Goal: Task Accomplishment & Management: Complete application form

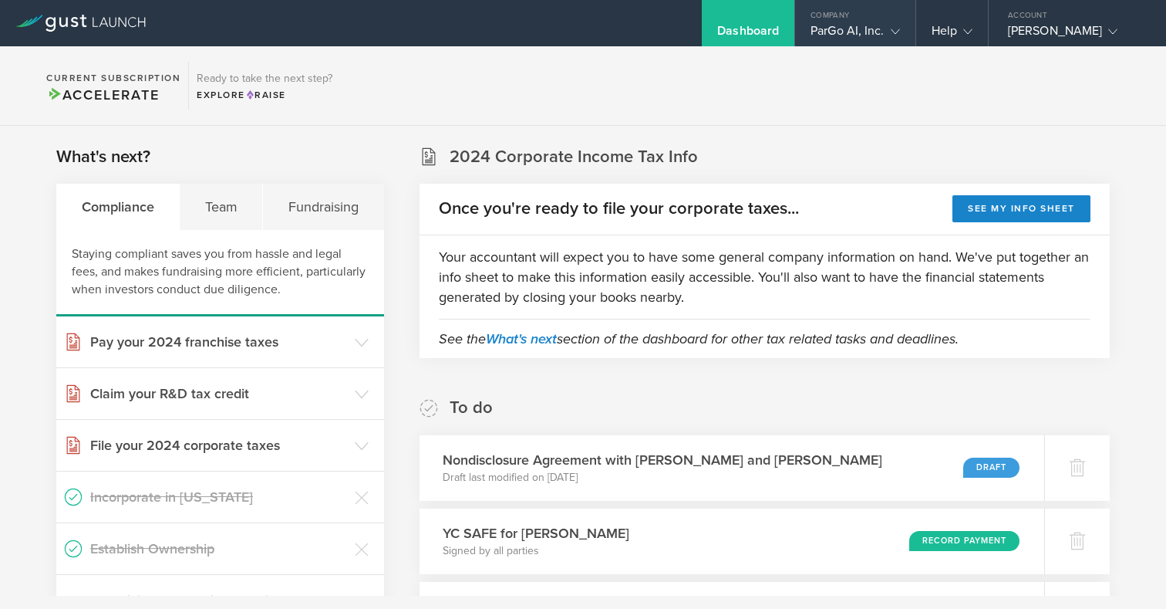
click at [859, 32] on div "ParGo AI, Inc." at bounding box center [855, 34] width 89 height 23
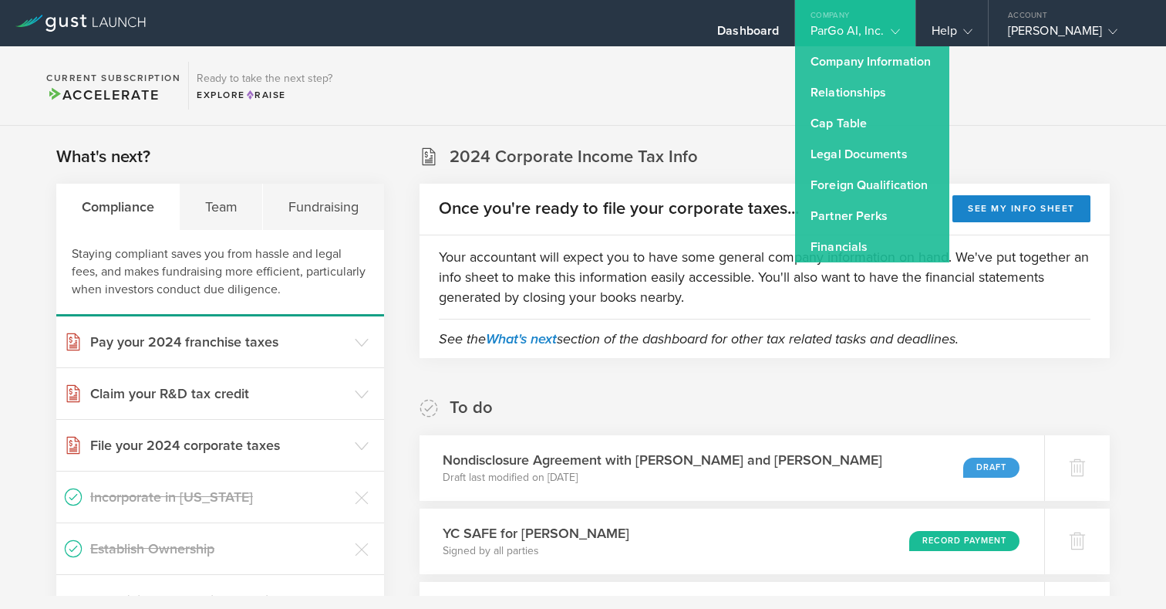
click at [309, 160] on section "What's next? Compliance Team Fundraising Staying compliant saves you from hassl…" at bounding box center [220, 447] width 328 height 605
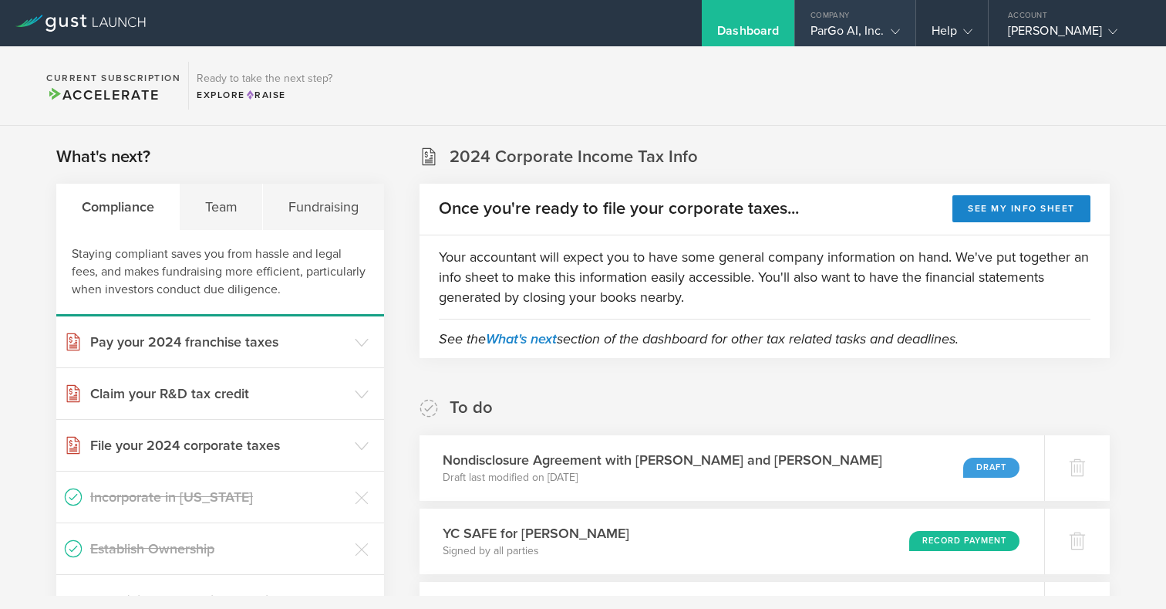
click at [889, 12] on div "Company" at bounding box center [855, 11] width 120 height 23
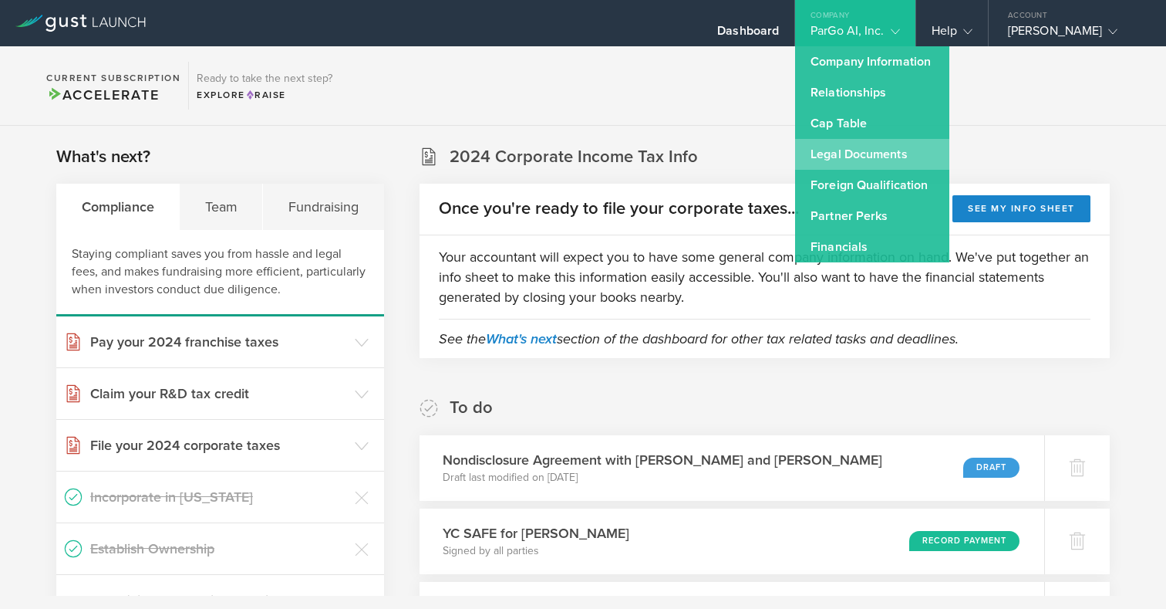
click at [825, 164] on link "Legal Documents" at bounding box center [872, 154] width 154 height 31
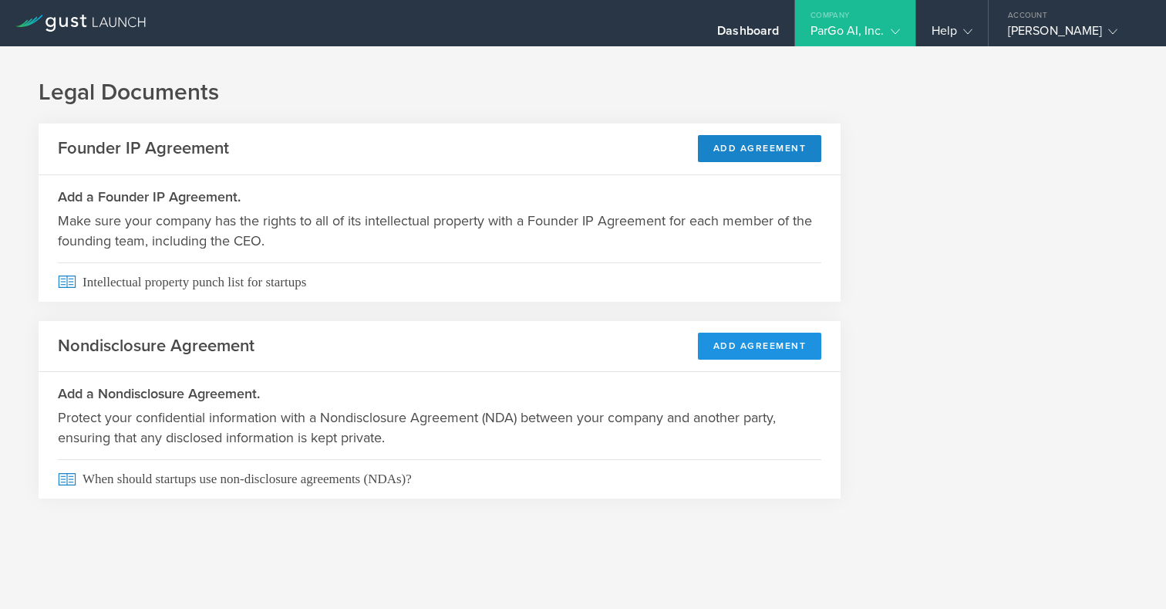
click at [724, 348] on button "Add Agreement" at bounding box center [760, 345] width 124 height 27
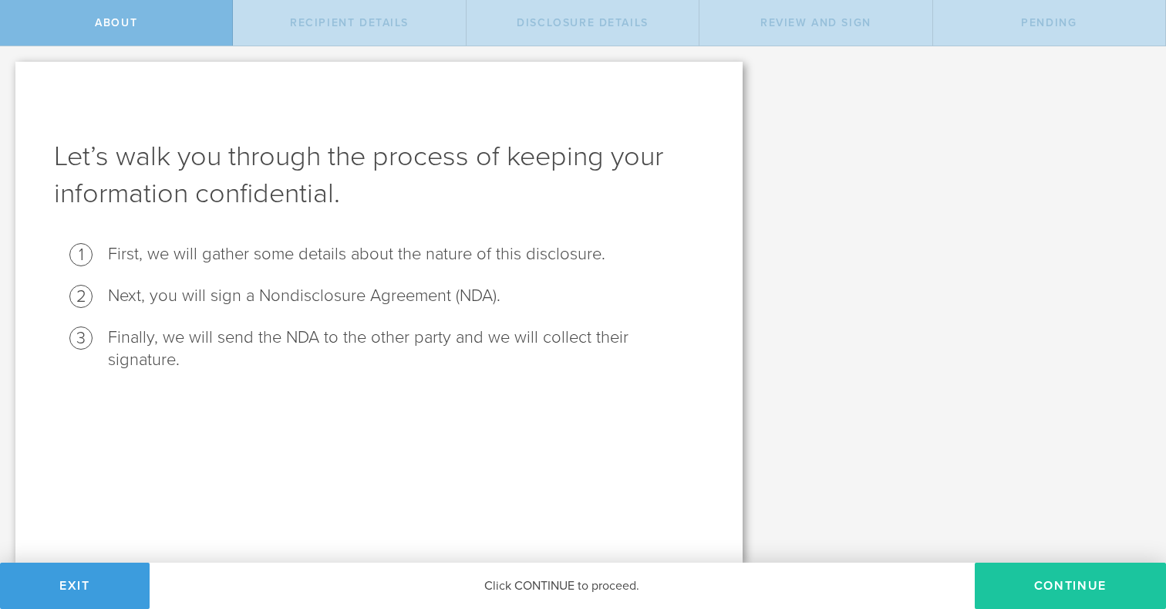
click at [1057, 579] on button "Continue" at bounding box center [1070, 585] width 191 height 46
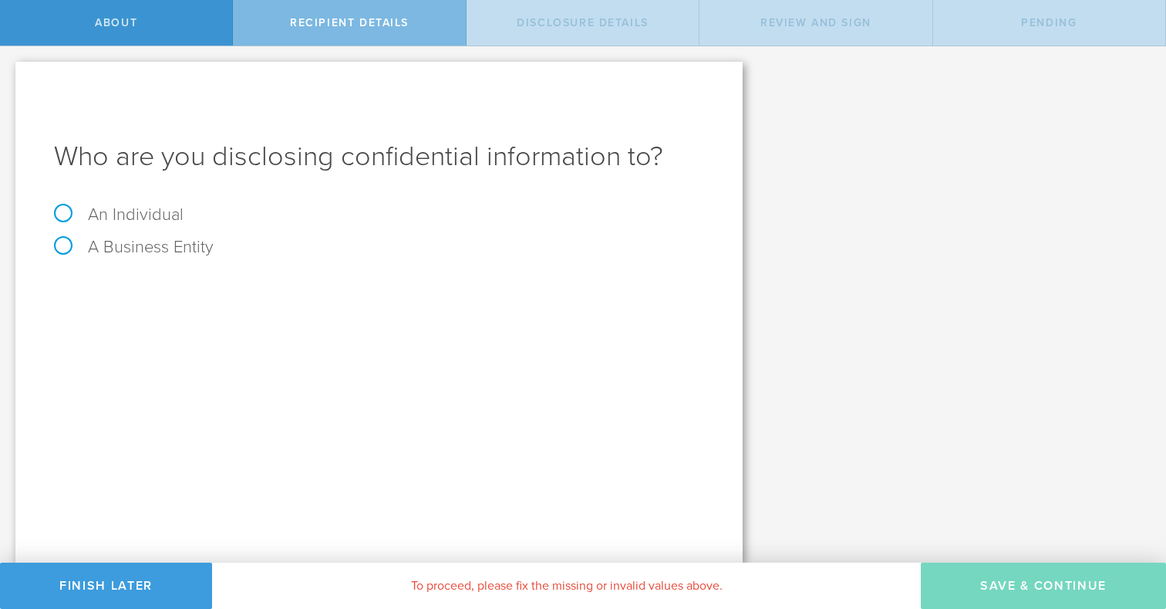
click at [138, 209] on label "An Individual" at bounding box center [119, 214] width 130 height 20
click at [10, 71] on input "An Individual" at bounding box center [5, 58] width 10 height 25
radio input "true"
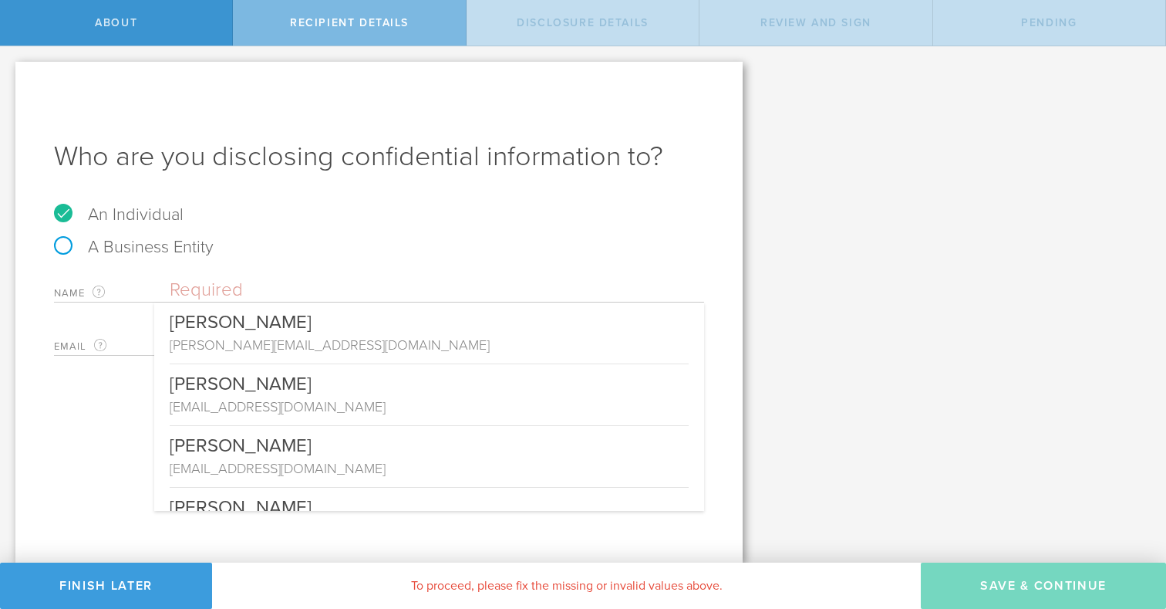
click at [205, 289] on input "text" at bounding box center [437, 289] width 535 height 23
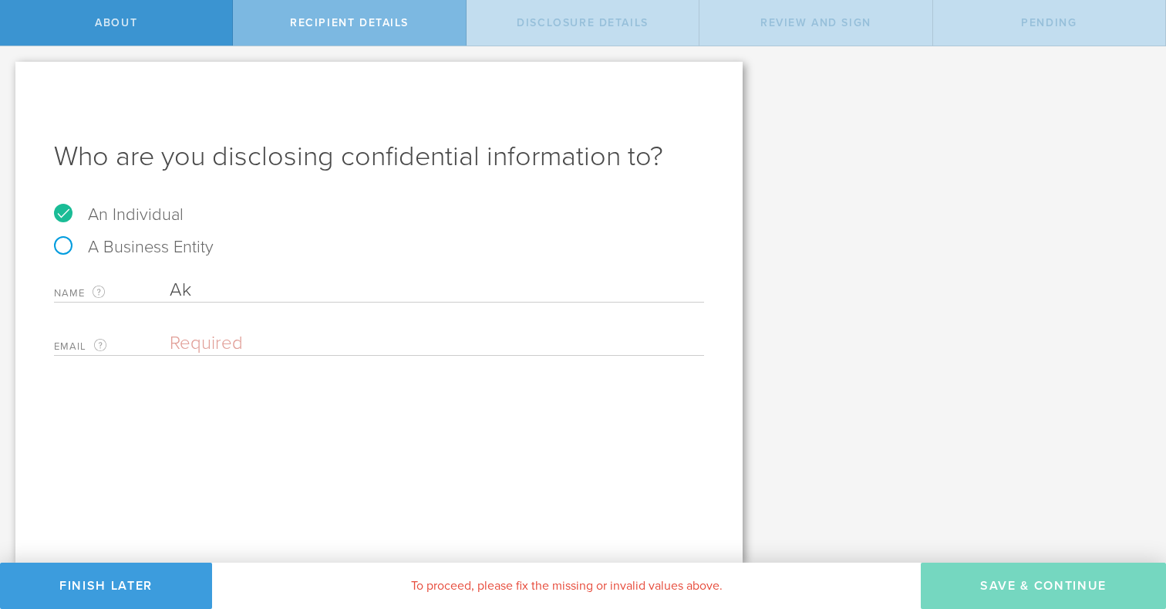
type input "A"
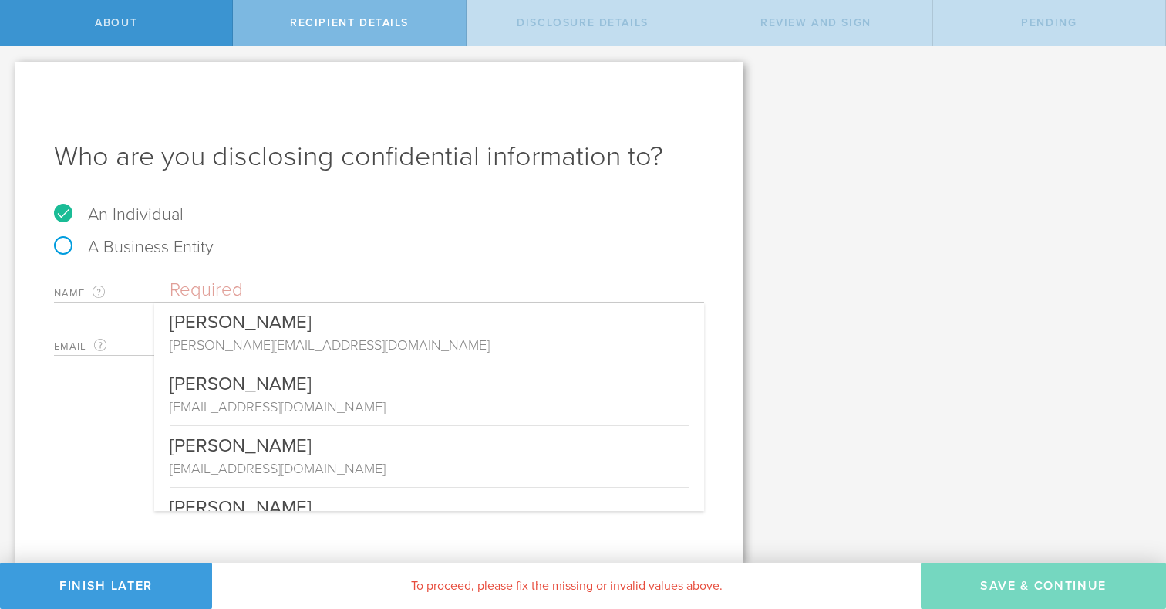
paste input "Akshay Aditya Yeleswarapu"
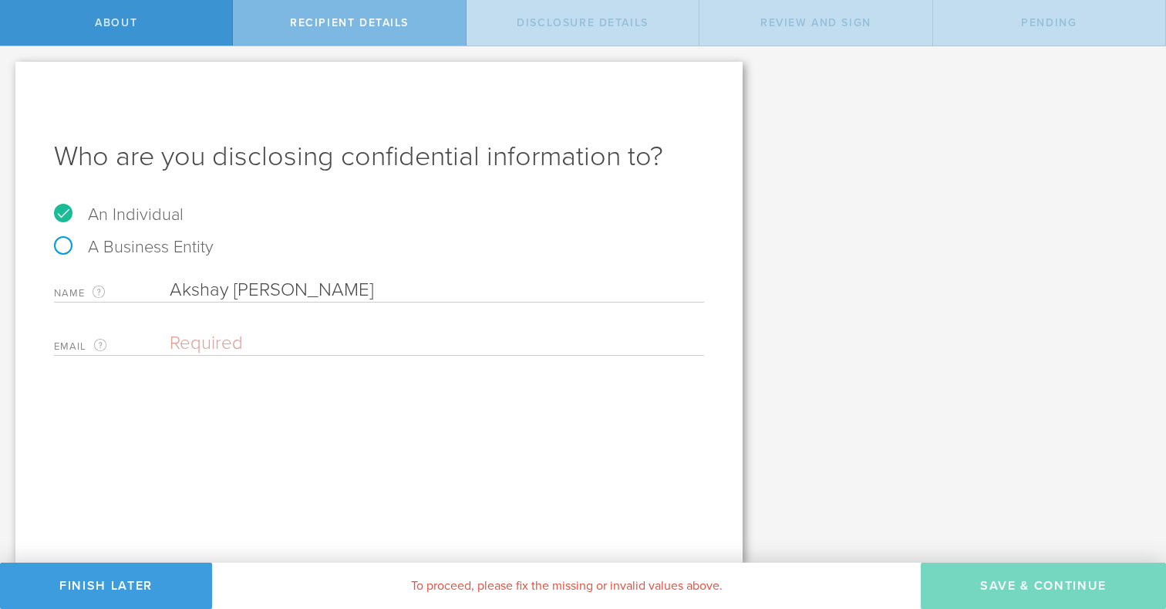
type input "Akshay Aditya Yeleswarapu"
click at [233, 319] on div "Name The first and last name of the person that you are disclosing confidential…" at bounding box center [379, 313] width 650 height 85
click at [230, 329] on div "Email The email address of the person that you are disclosing confidential info…" at bounding box center [379, 340] width 650 height 32
click at [228, 336] on input "email" at bounding box center [433, 343] width 527 height 23
click at [123, 254] on label "A Business Entity" at bounding box center [134, 247] width 160 height 20
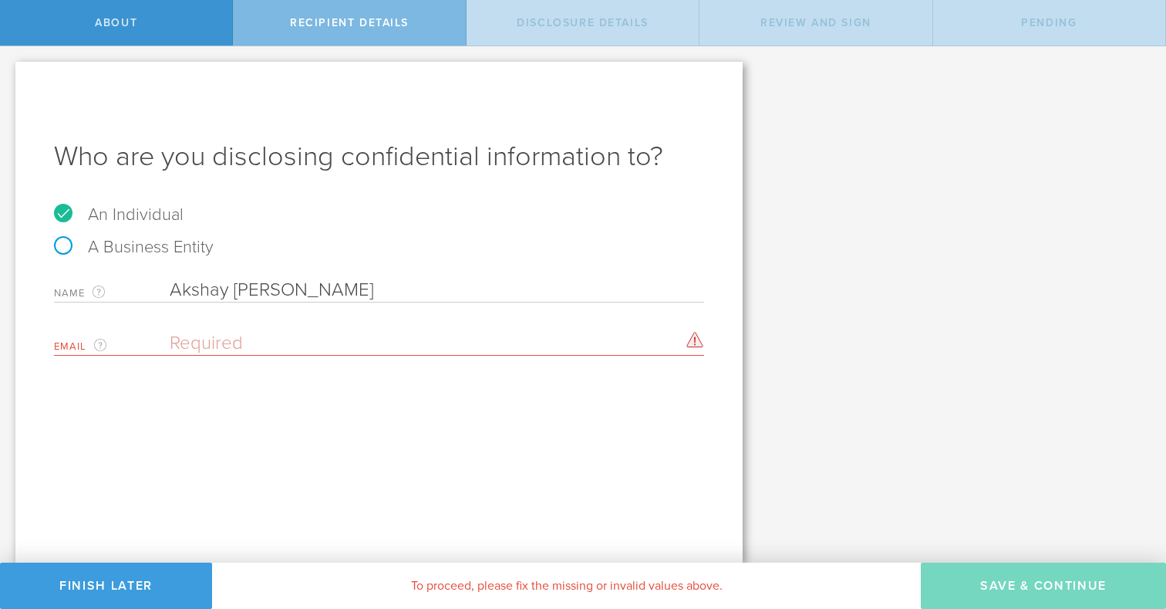
click at [10, 71] on input "A Business Entity" at bounding box center [5, 58] width 10 height 25
radio input "true"
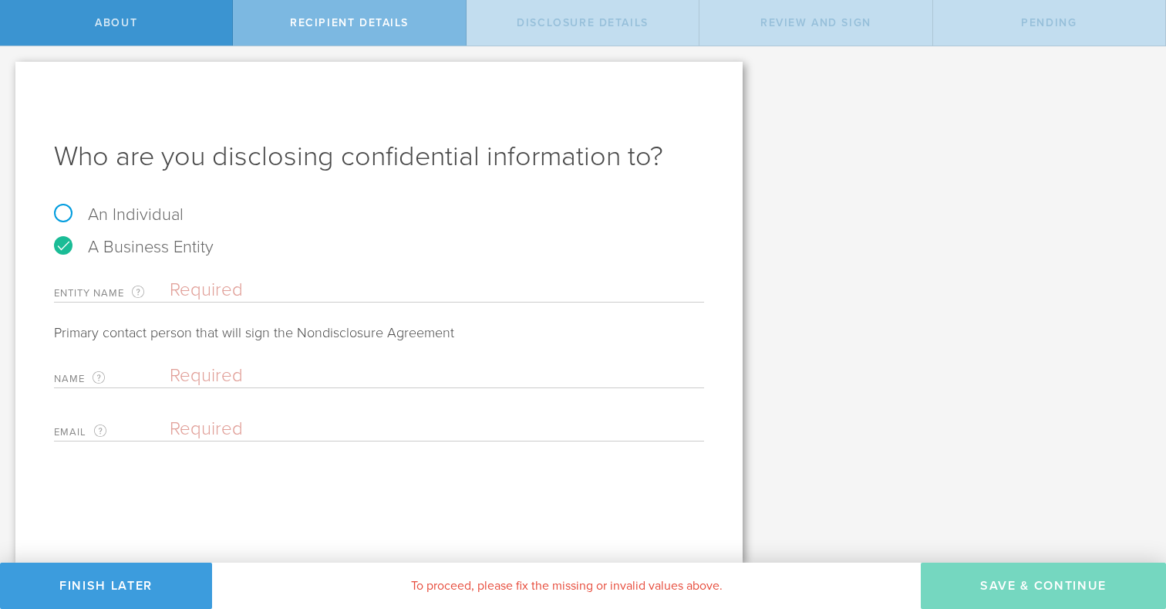
click at [210, 286] on input "text" at bounding box center [437, 289] width 535 height 23
paste input "Decentralized Planning Incorporated"
type input "Decentralized Planning Incorporated"
click at [252, 376] on input "text" at bounding box center [433, 375] width 527 height 23
click at [209, 367] on input "text" at bounding box center [433, 375] width 527 height 23
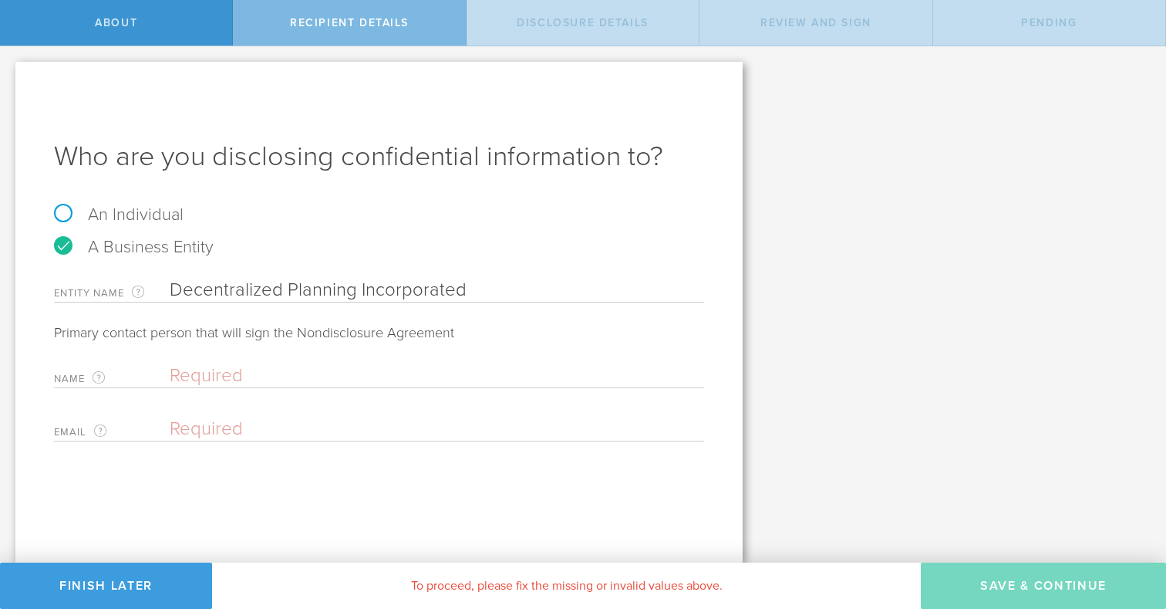
paste input "Akshay Aditya Yeleswarapu"
type input "Akshay Aditya Yeleswarapu"
click at [214, 435] on input "email" at bounding box center [433, 428] width 527 height 23
paste input "akshay93aditya@gmail.com"
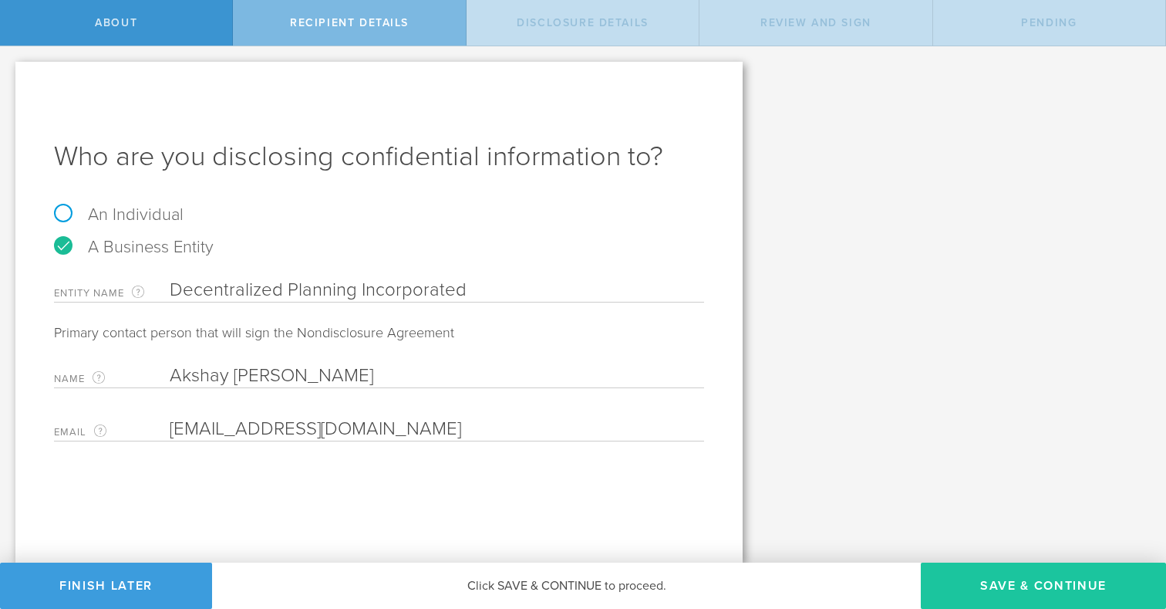
type input "akshay93aditya@gmail.com"
click at [1003, 588] on button "Save & Continue" at bounding box center [1043, 585] width 245 height 46
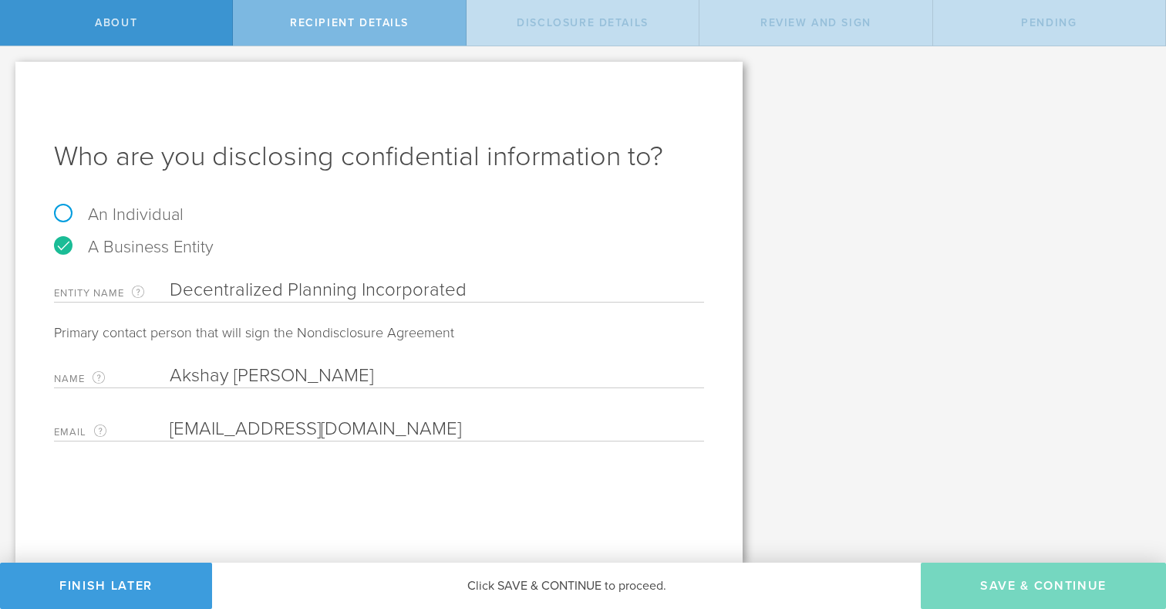
select select "string:5 years"
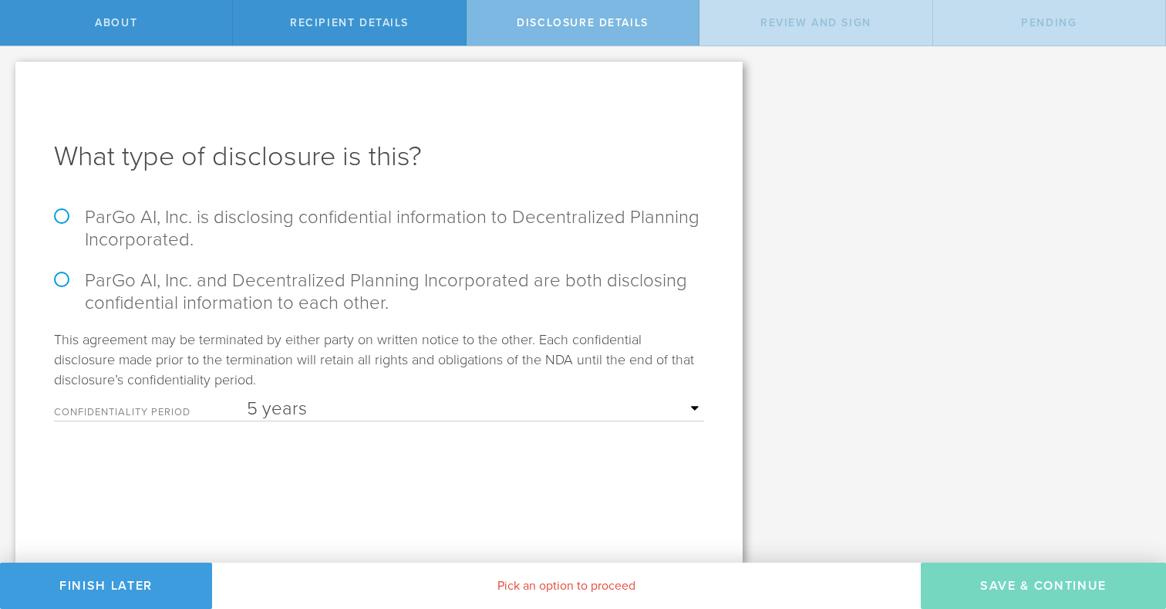
click at [58, 210] on label "ParGo AI, Inc. is disclosing confidential information to Decentralized Planning…" at bounding box center [379, 228] width 650 height 45
click at [10, 79] on input "ParGo AI, Inc. is disclosing confidential information to Decentralized Planning…" at bounding box center [5, 62] width 10 height 32
radio input "true"
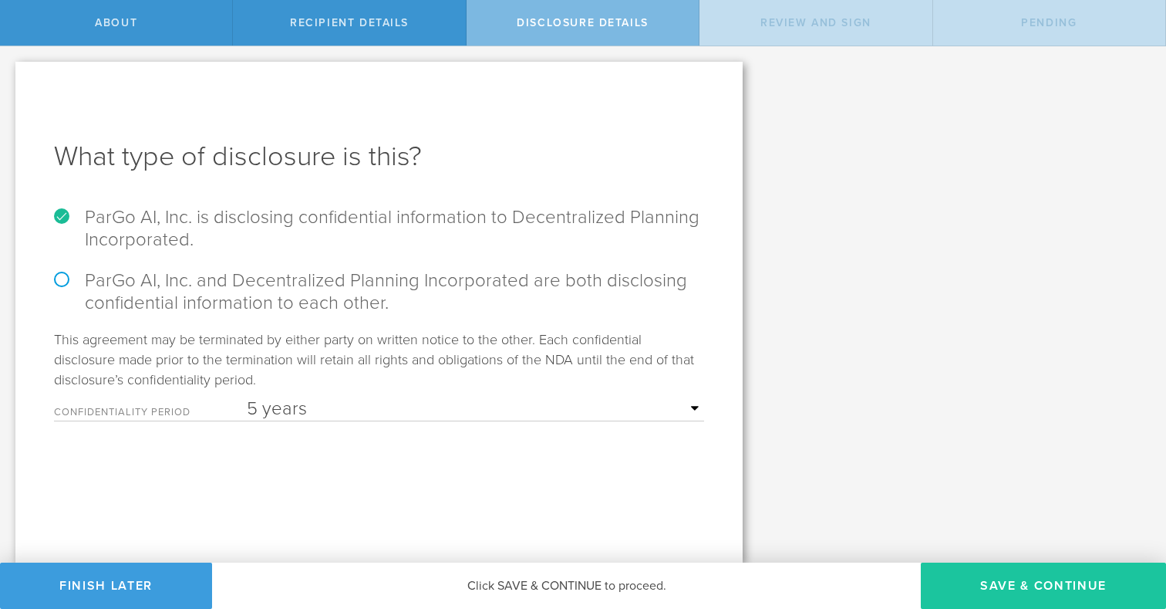
click at [1035, 587] on button "Save & Continue" at bounding box center [1043, 585] width 245 height 46
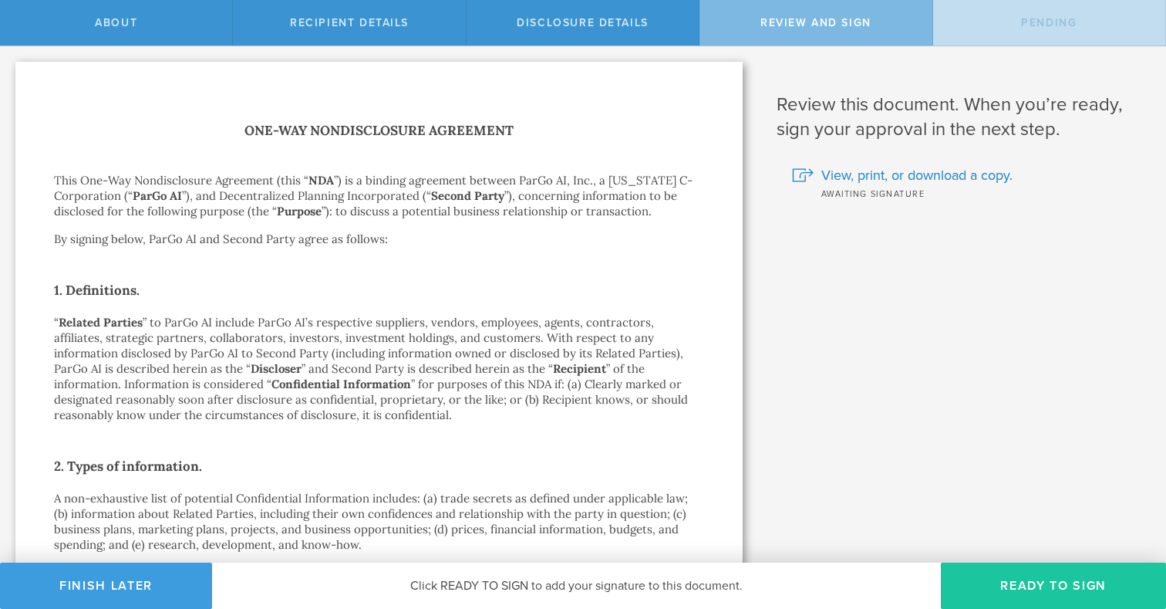
click at [1037, 575] on button "Ready to Sign" at bounding box center [1053, 585] width 225 height 46
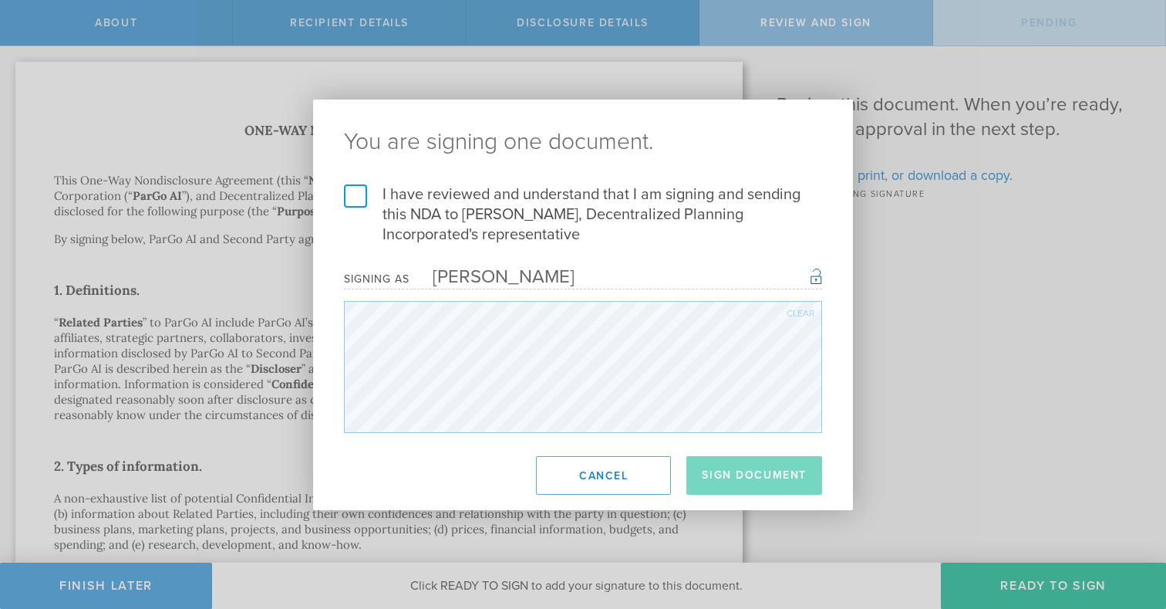
click at [356, 189] on label "I have reviewed and understand that I am signing and sending this NDA to Akshay…" at bounding box center [583, 214] width 478 height 60
click at [0, 0] on input "I have reviewed and understand that I am signing and sending this NDA to Akshay…" at bounding box center [0, 0] width 0 height 0
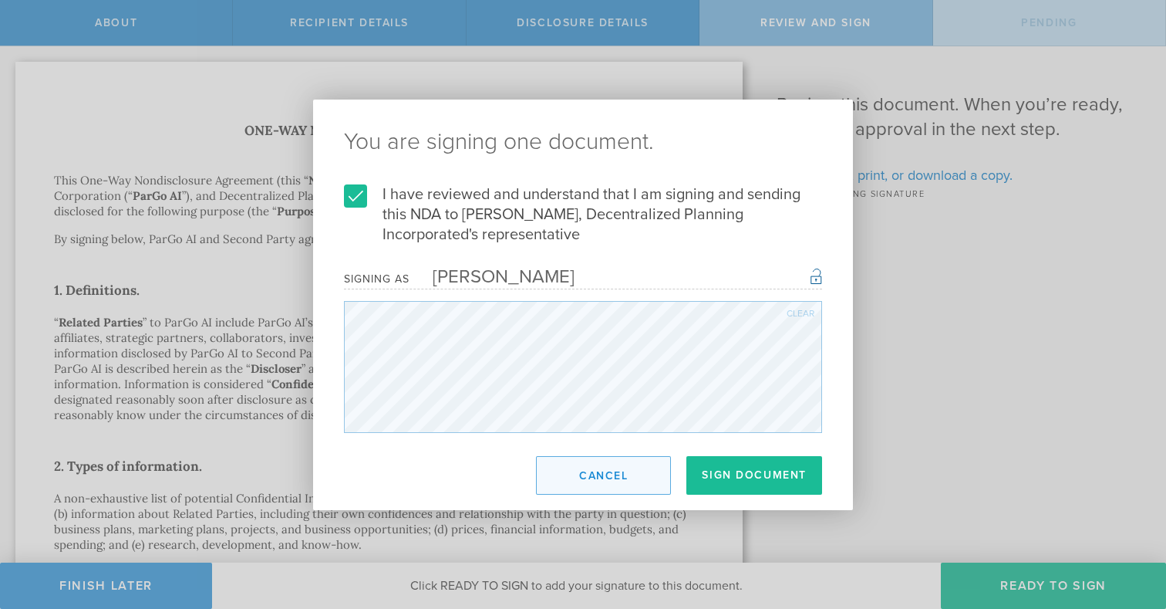
click at [595, 464] on button "Cancel" at bounding box center [603, 475] width 135 height 39
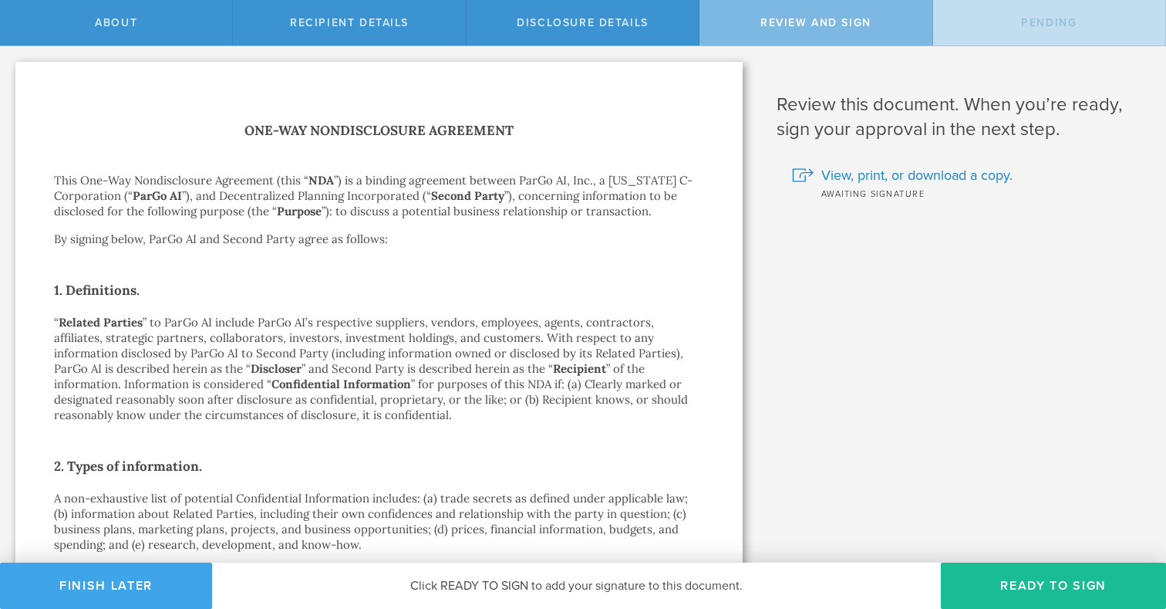
click at [115, 581] on button "Finish Later" at bounding box center [106, 585] width 212 height 46
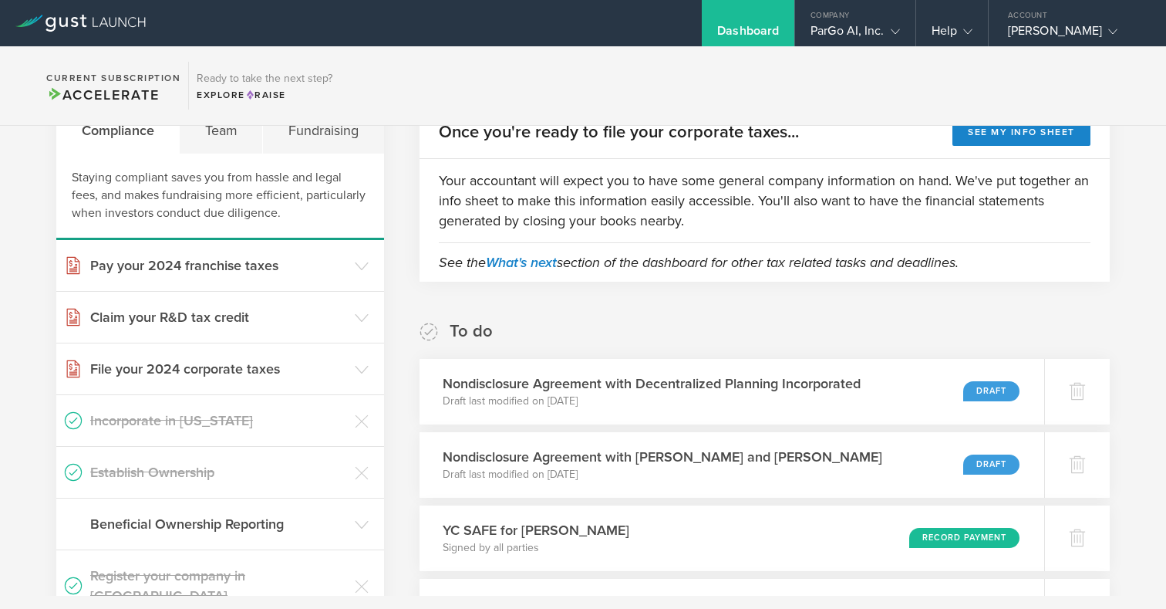
scroll to position [90, 0]
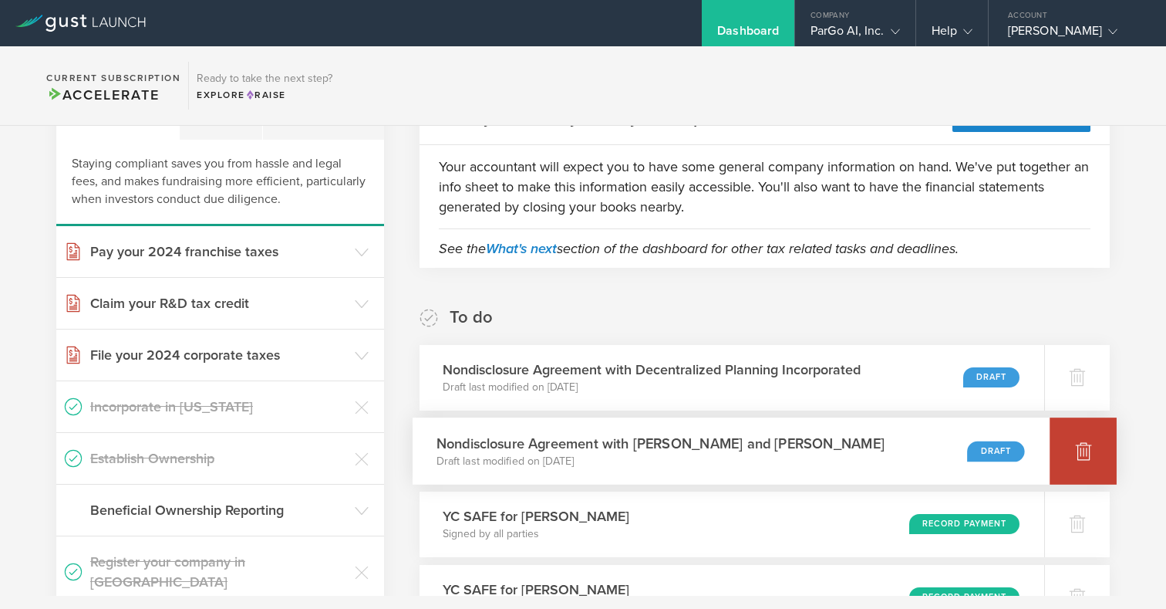
click at [1082, 457] on icon at bounding box center [1084, 451] width 16 height 15
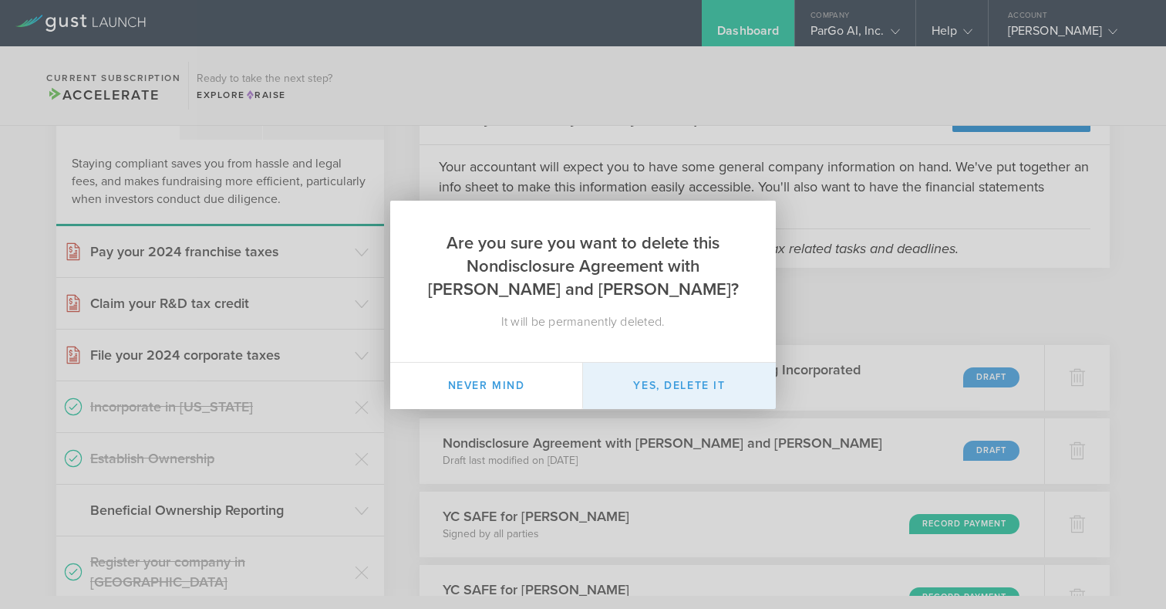
click at [656, 377] on button "Yes, delete it" at bounding box center [679, 386] width 193 height 46
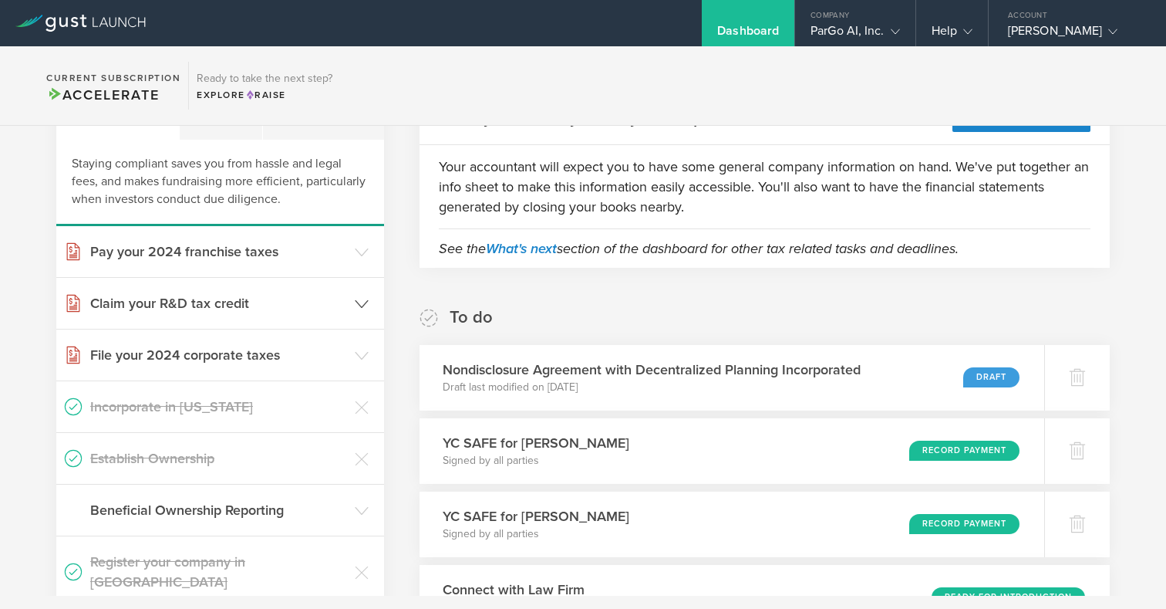
scroll to position [0, 0]
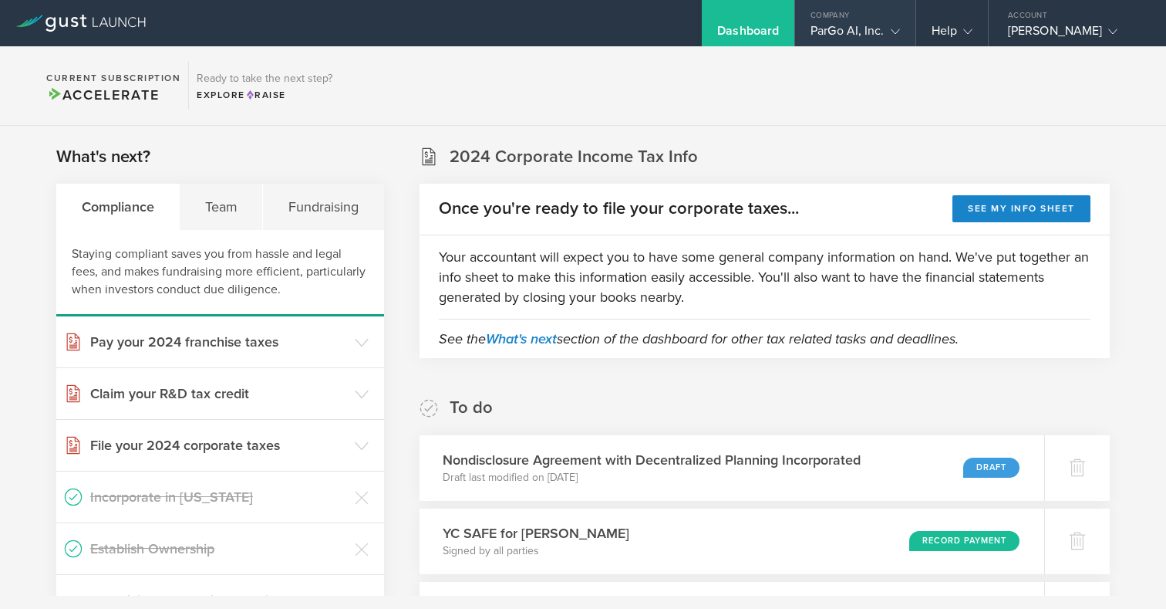
click at [848, 20] on div "Company" at bounding box center [855, 11] width 120 height 23
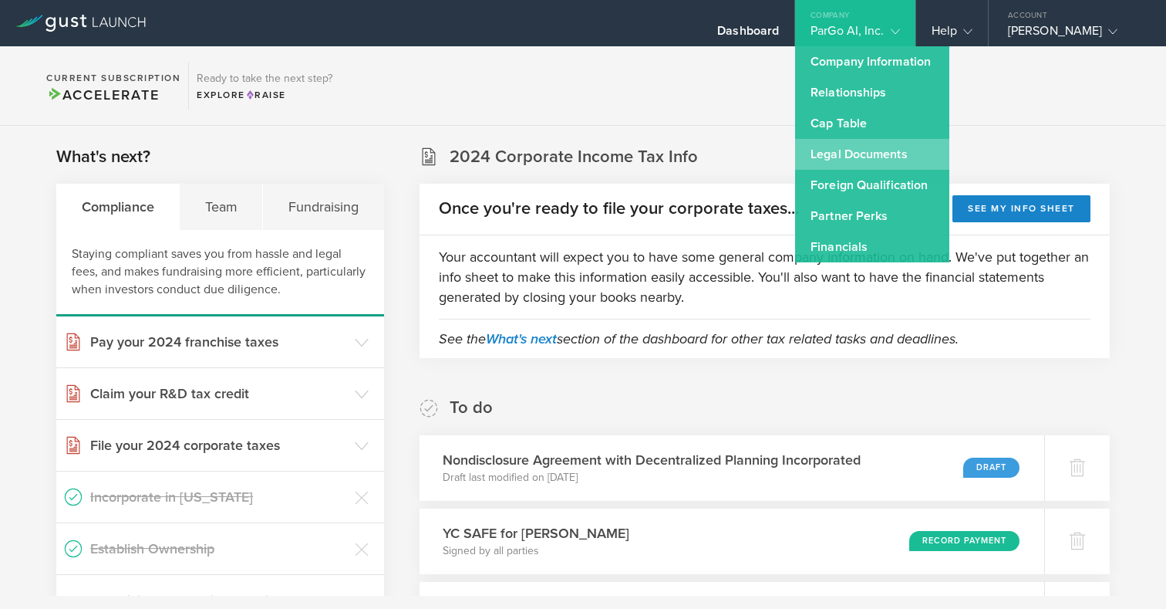
click at [832, 163] on link "Legal Documents" at bounding box center [872, 154] width 154 height 31
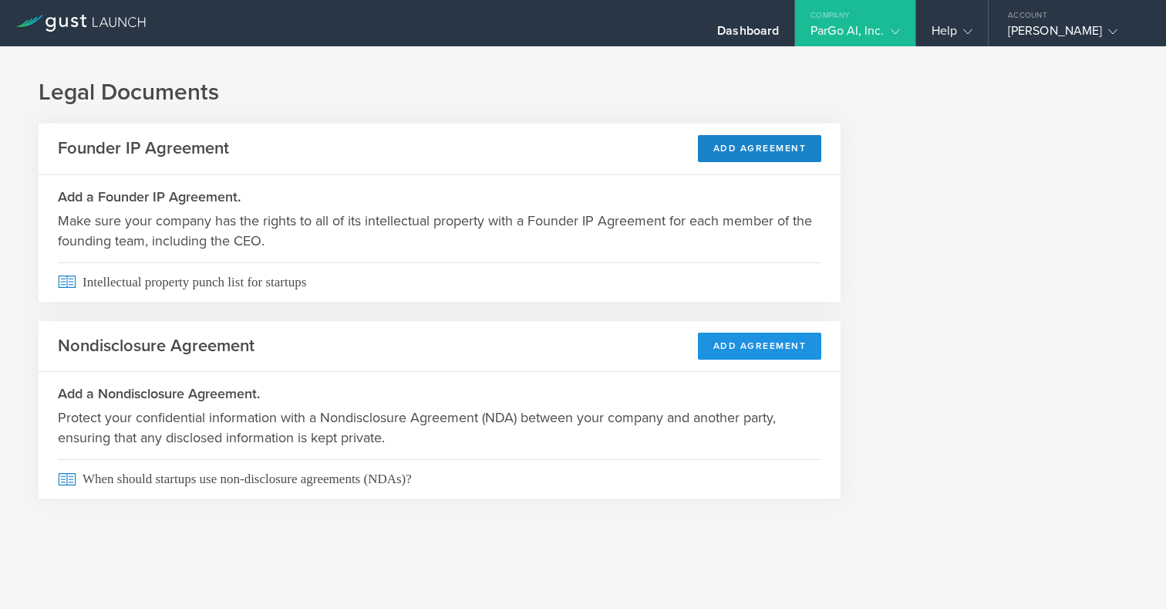
click at [744, 343] on button "Add Agreement" at bounding box center [760, 345] width 124 height 27
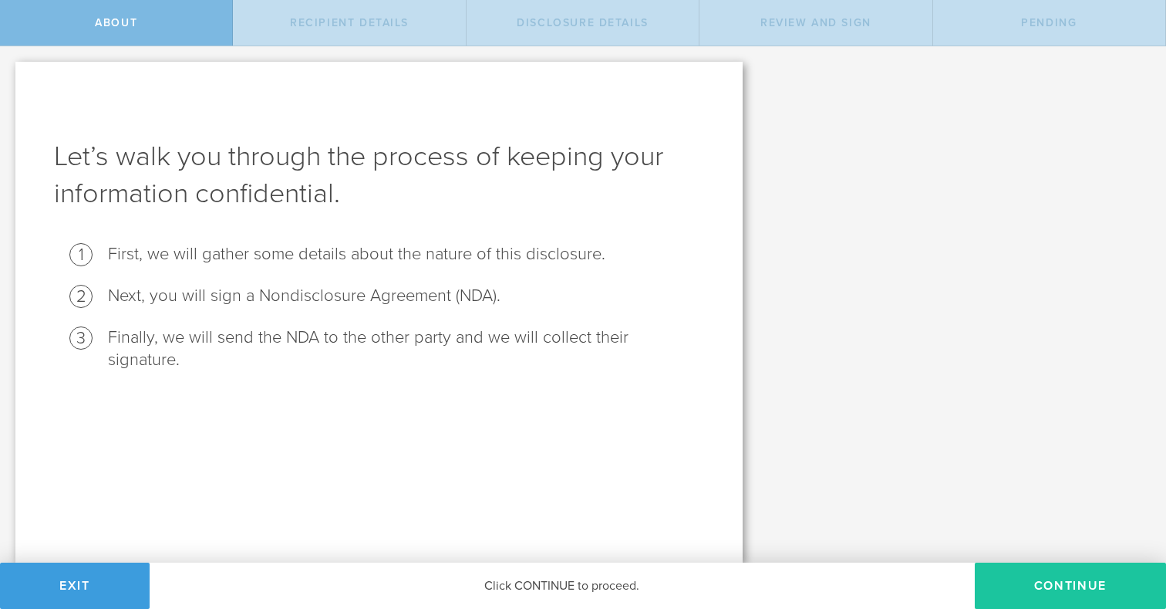
click at [1060, 584] on button "Continue" at bounding box center [1070, 585] width 191 height 46
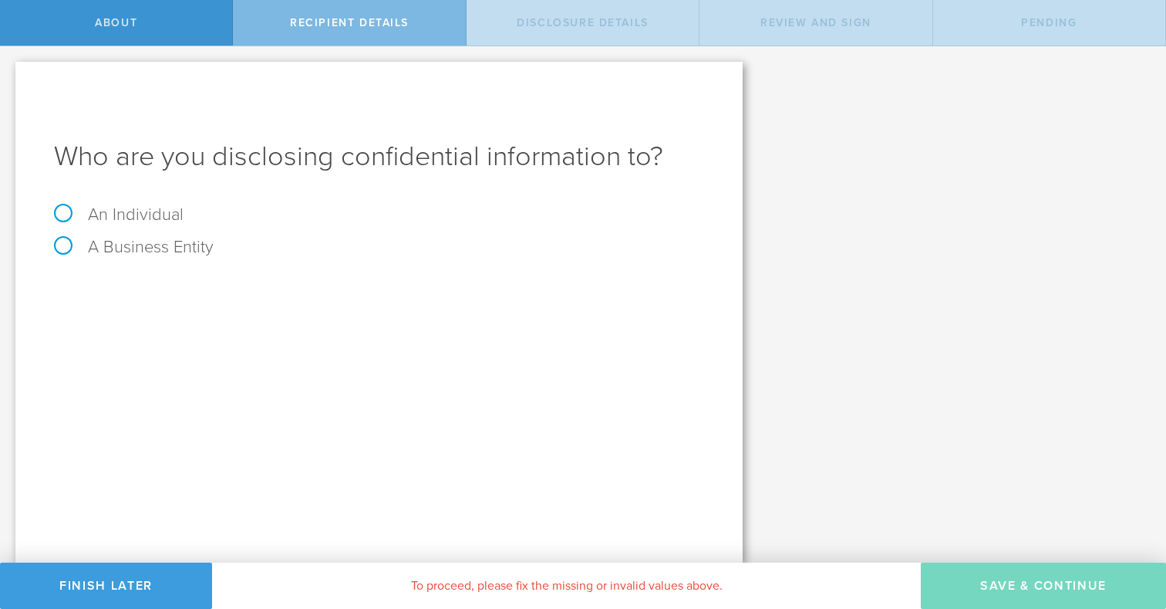
click at [132, 208] on label "An Individual" at bounding box center [119, 214] width 130 height 20
click at [10, 71] on input "An Individual" at bounding box center [5, 58] width 10 height 25
radio input "true"
click at [267, 292] on input "text" at bounding box center [437, 289] width 535 height 23
type input "A"
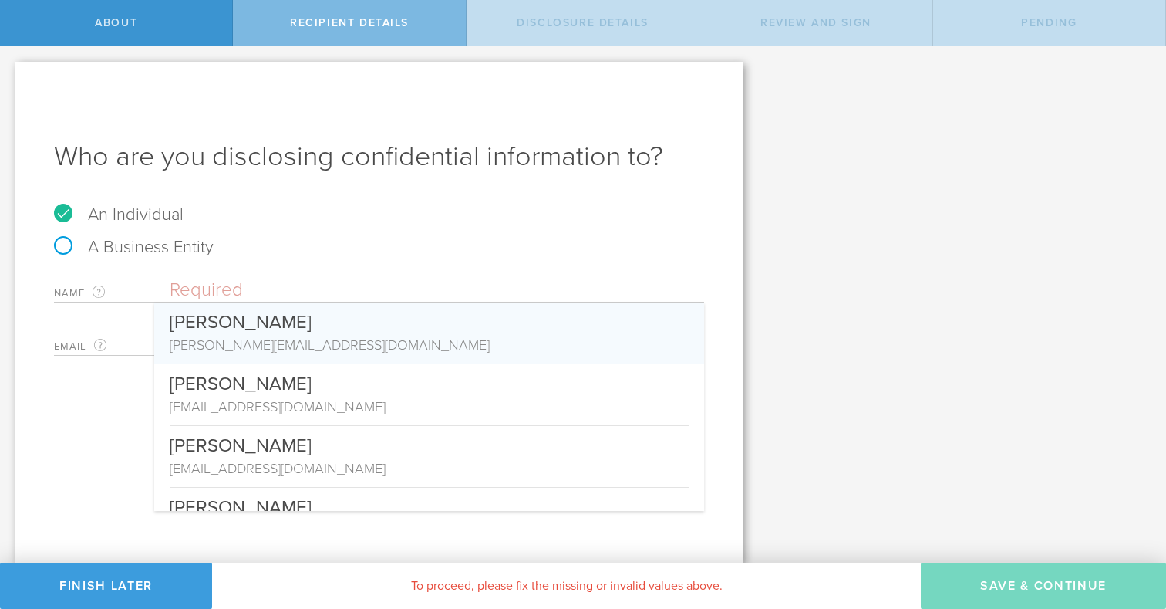
click at [238, 285] on input "text" at bounding box center [437, 289] width 535 height 23
paste input "Akshay Aditya Yeleswarapu"
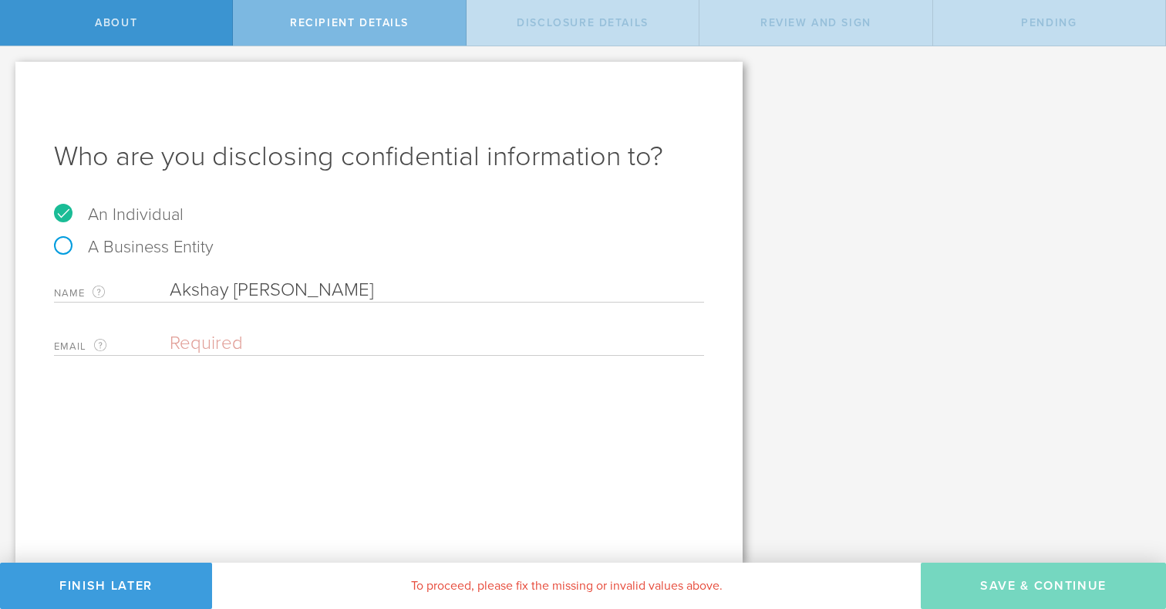
type input "Akshay Aditya Yeleswarapu"
click at [248, 351] on input "email" at bounding box center [433, 343] width 527 height 23
paste input "akshay93aditya@gmail.com"
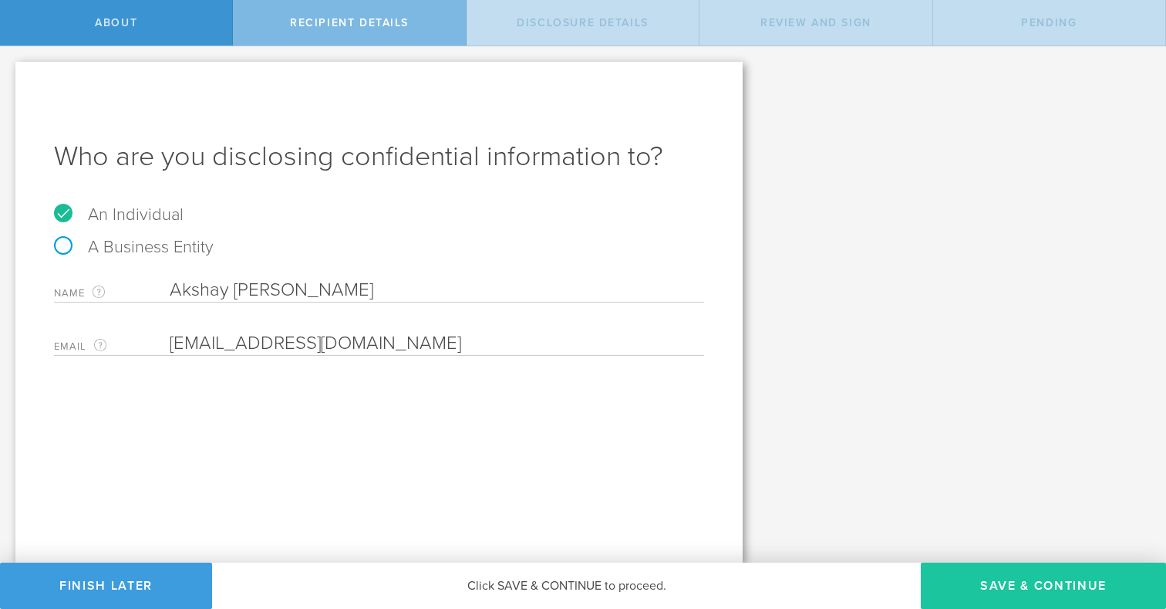
type input "akshay93aditya@gmail.com"
click at [1006, 585] on button "Save & Continue" at bounding box center [1043, 585] width 245 height 46
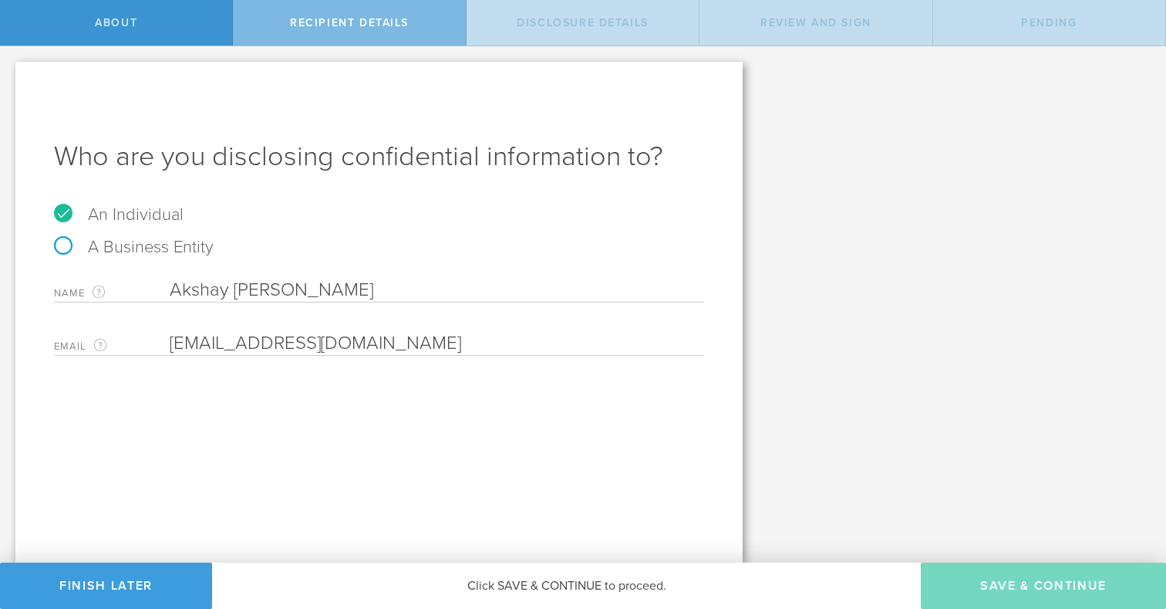
select select "string:5 years"
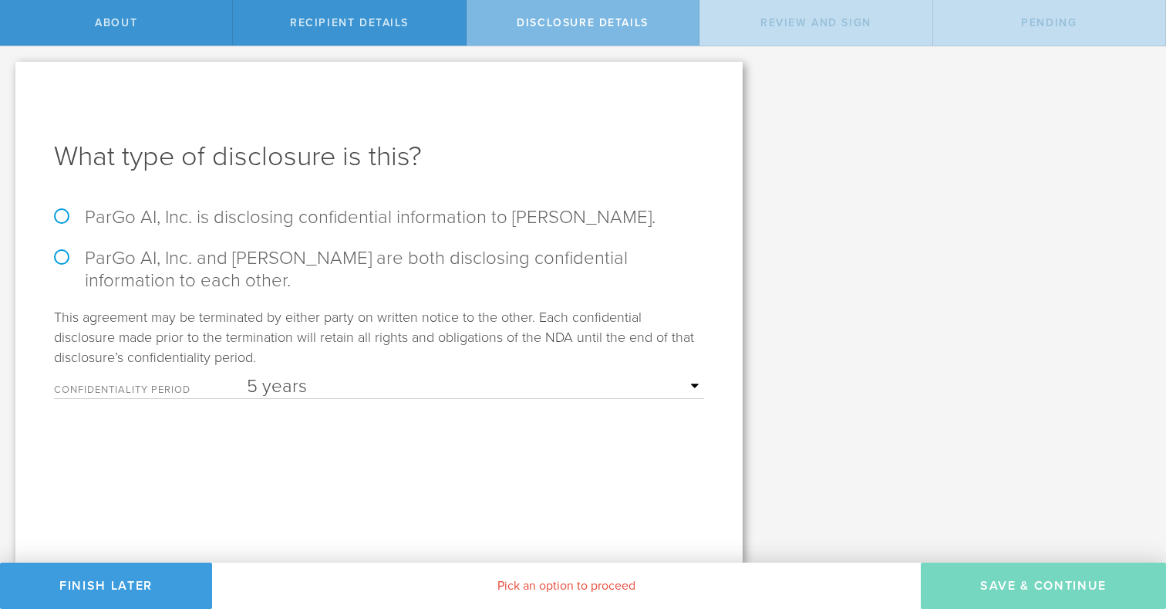
click at [353, 222] on label "ParGo AI, Inc. is disclosing confidential information to Akshay Aditya Yeleswar…" at bounding box center [379, 217] width 650 height 22
click at [10, 79] on input "ParGo AI, Inc. is disclosing confidential information to Akshay Aditya Yeleswar…" at bounding box center [5, 62] width 10 height 32
radio input "true"
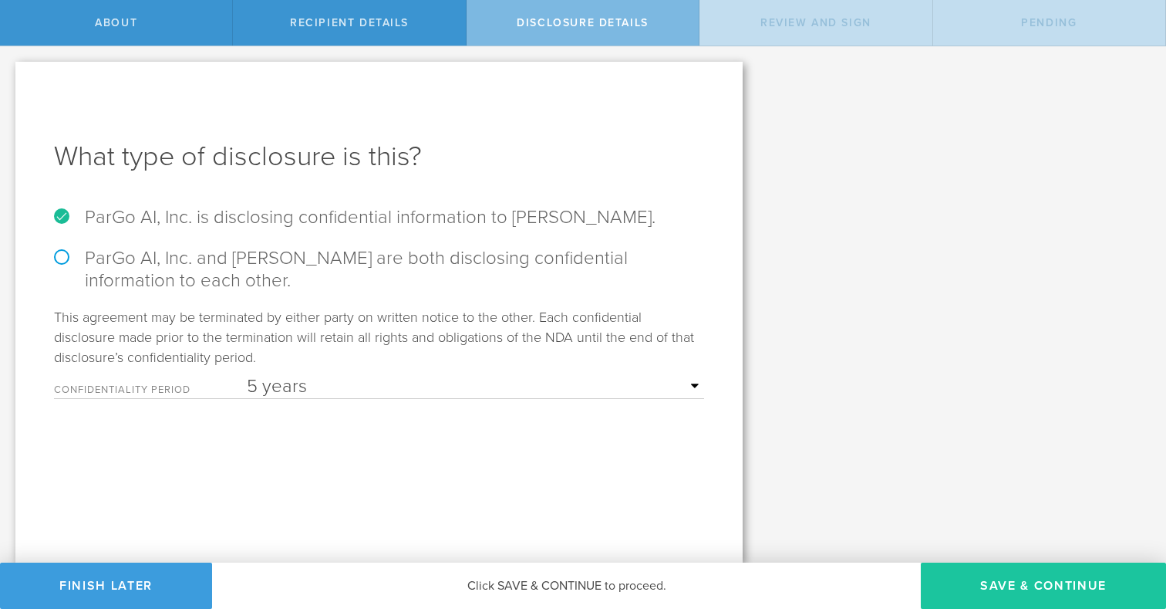
click at [1017, 599] on button "Save & Continue" at bounding box center [1043, 585] width 245 height 46
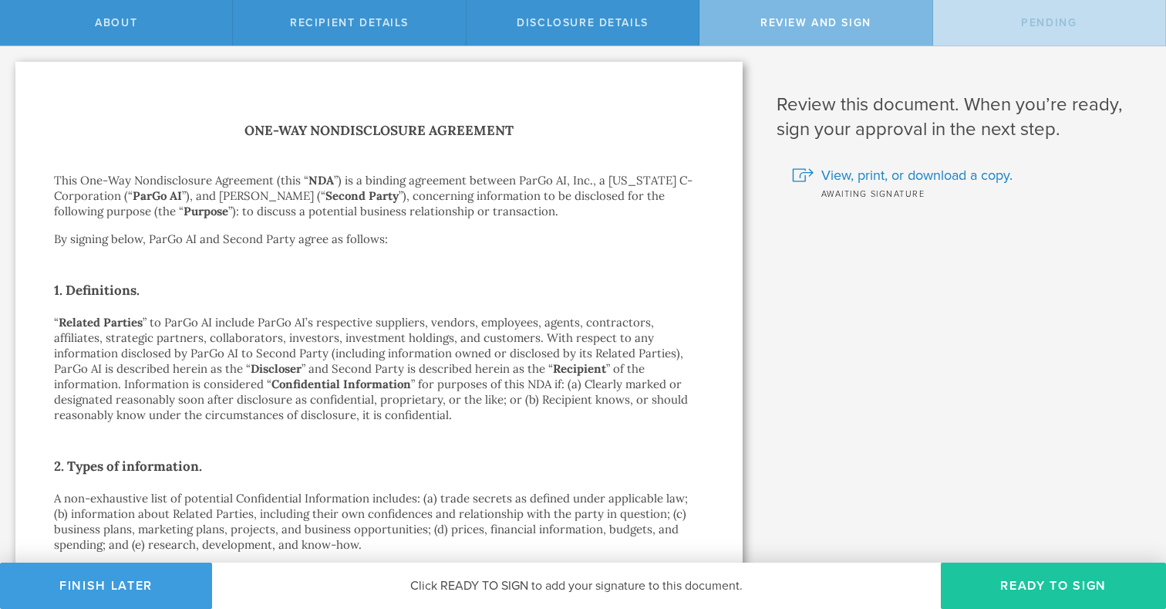
click at [1017, 575] on button "Ready to Sign" at bounding box center [1053, 585] width 225 height 46
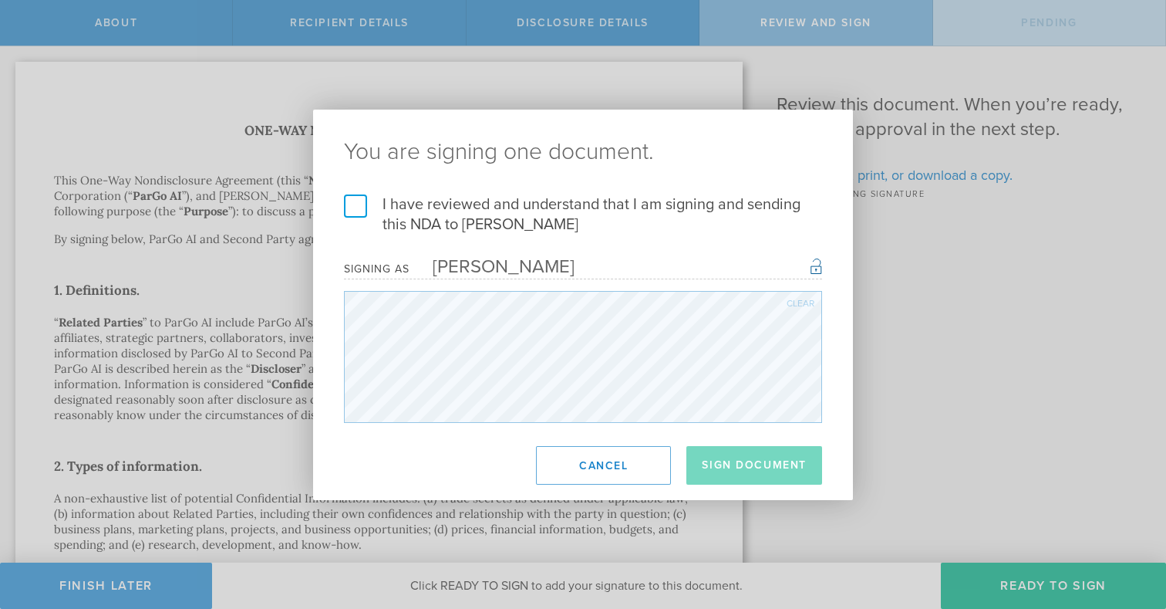
click at [342, 211] on div "I have reviewed and understand that I am signing and sending this NDA to Akshay…" at bounding box center [583, 308] width 540 height 228
click at [353, 205] on label "I have reviewed and understand that I am signing and sending this NDA to Akshay…" at bounding box center [583, 214] width 478 height 40
click at [0, 0] on input "I have reviewed and understand that I am signing and sending this NDA to Akshay…" at bounding box center [0, 0] width 0 height 0
click at [754, 464] on button "Sign Document" at bounding box center [754, 465] width 136 height 39
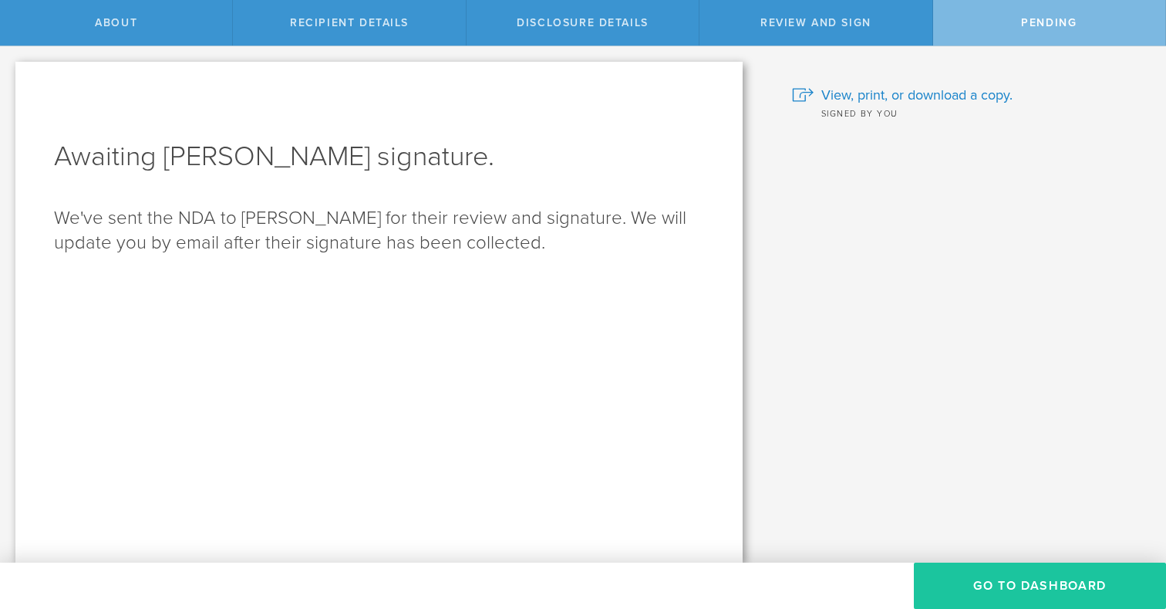
click at [1105, 576] on button "Go to dashboard" at bounding box center [1040, 585] width 252 height 46
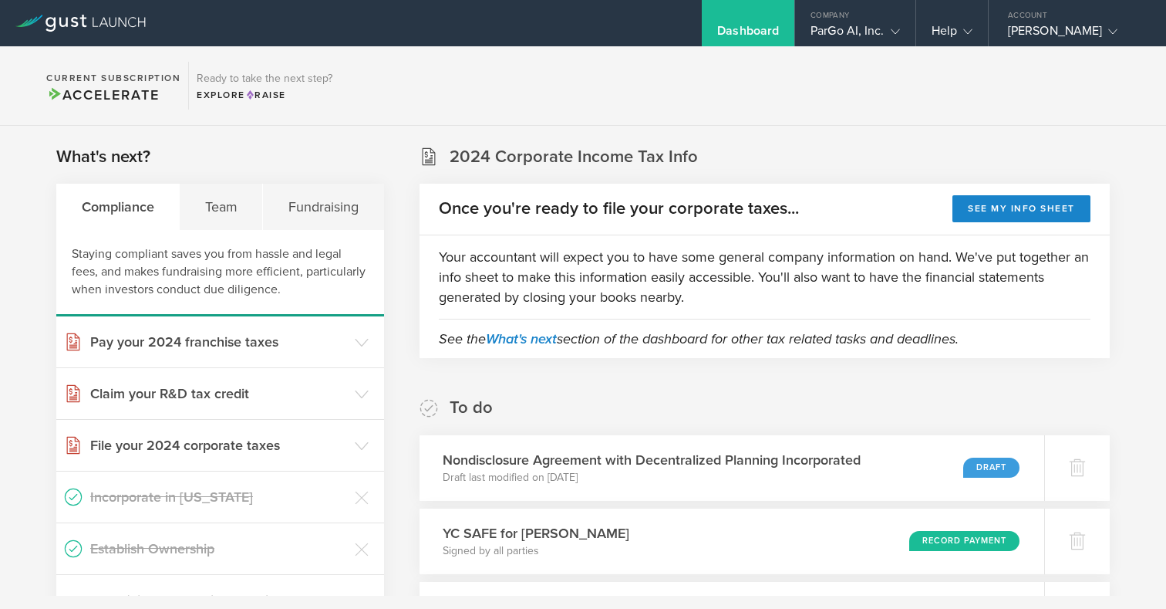
scroll to position [1, 0]
click at [467, 96] on section "Current Subscription Accelerate Ready to take the next step? Explore Raise" at bounding box center [583, 85] width 1166 height 79
